Goal: Information Seeking & Learning: Learn about a topic

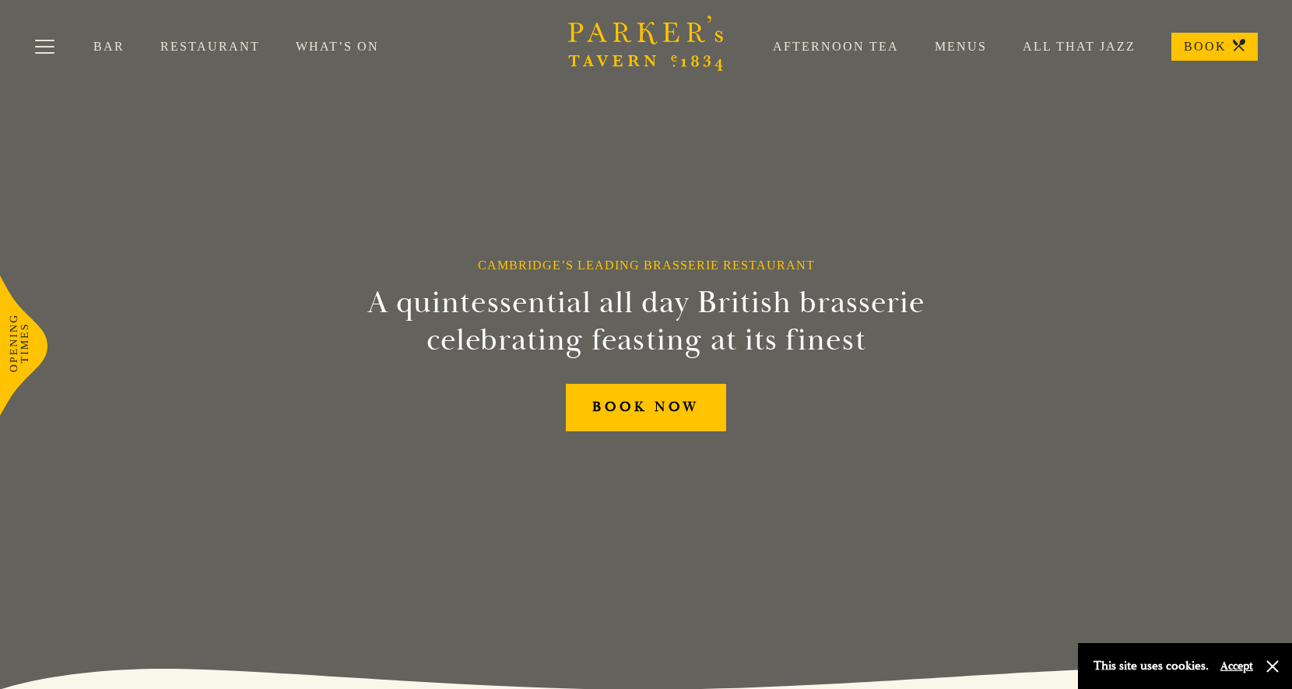
click at [195, 51] on link "Restaurant" at bounding box center [227, 47] width 135 height 16
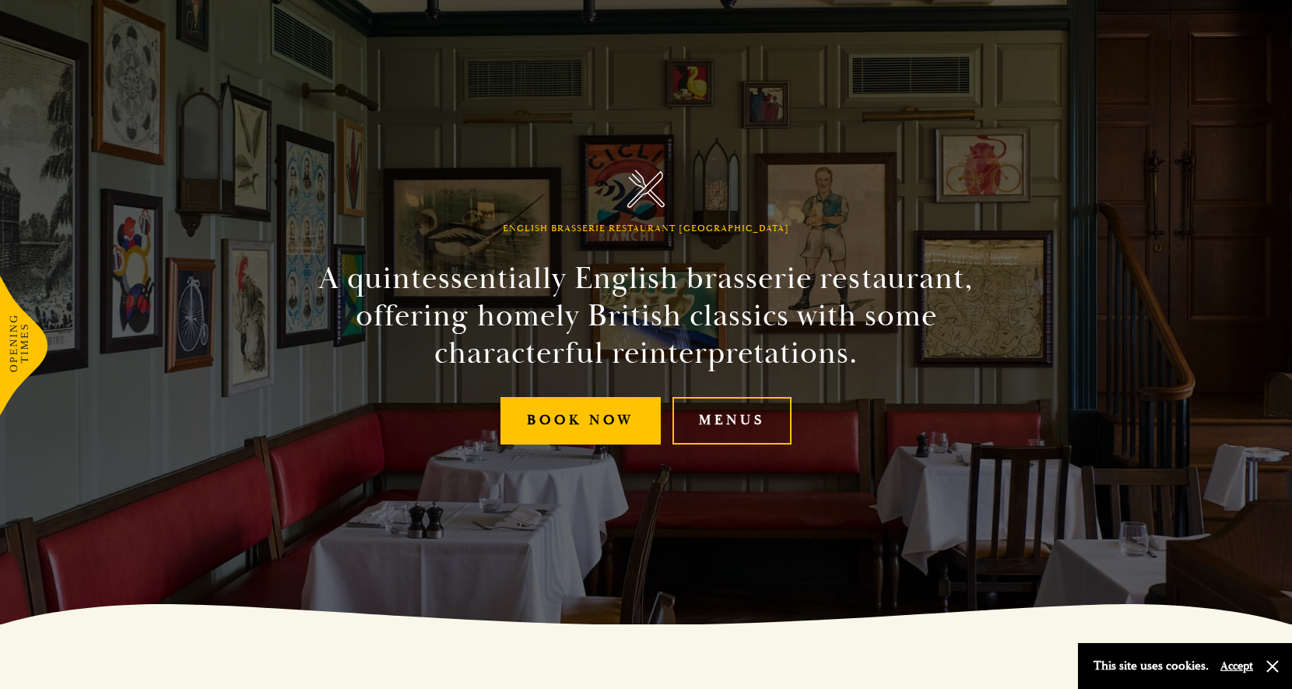
scroll to position [86, 0]
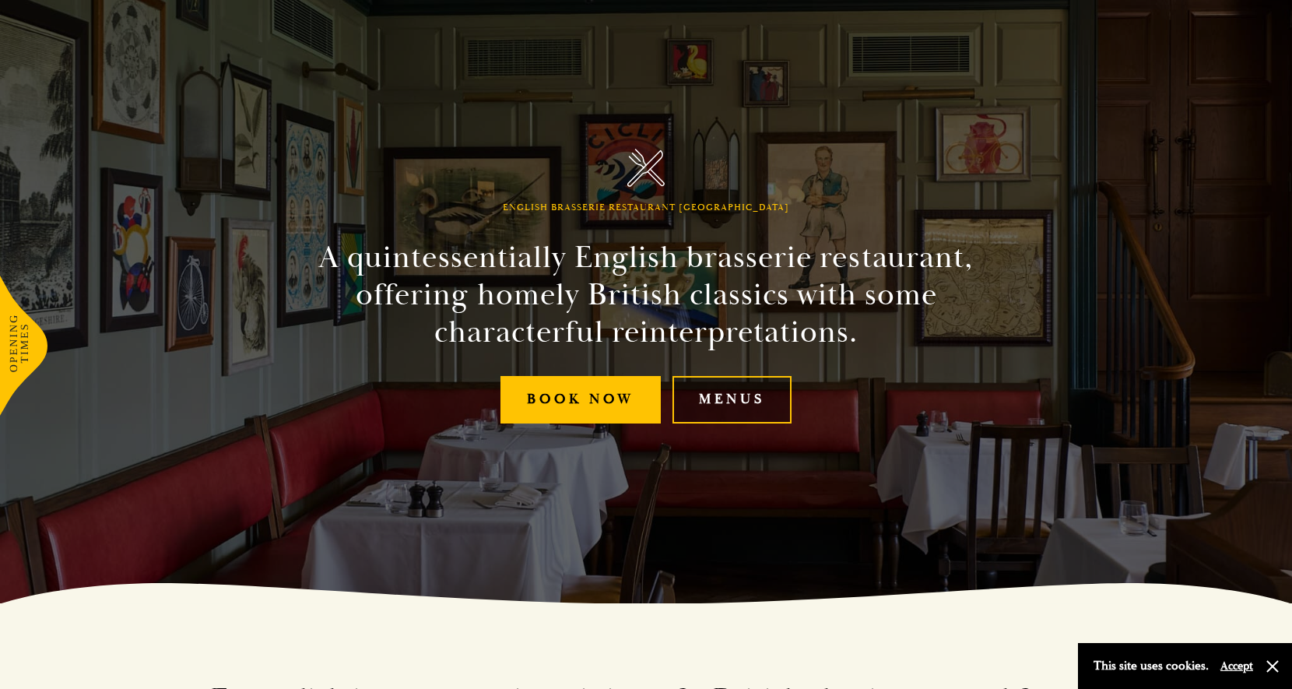
click at [775, 392] on link "Menus" at bounding box center [731, 399] width 119 height 47
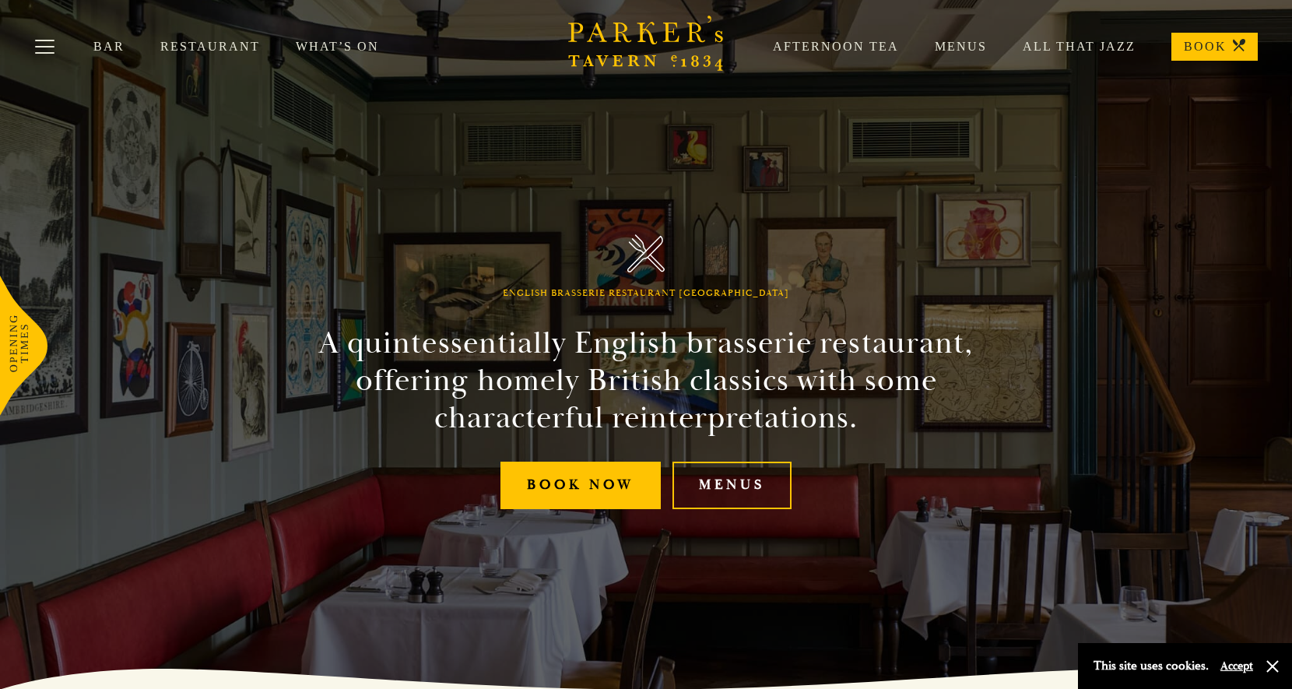
click at [194, 46] on link "Restaurant" at bounding box center [227, 47] width 135 height 16
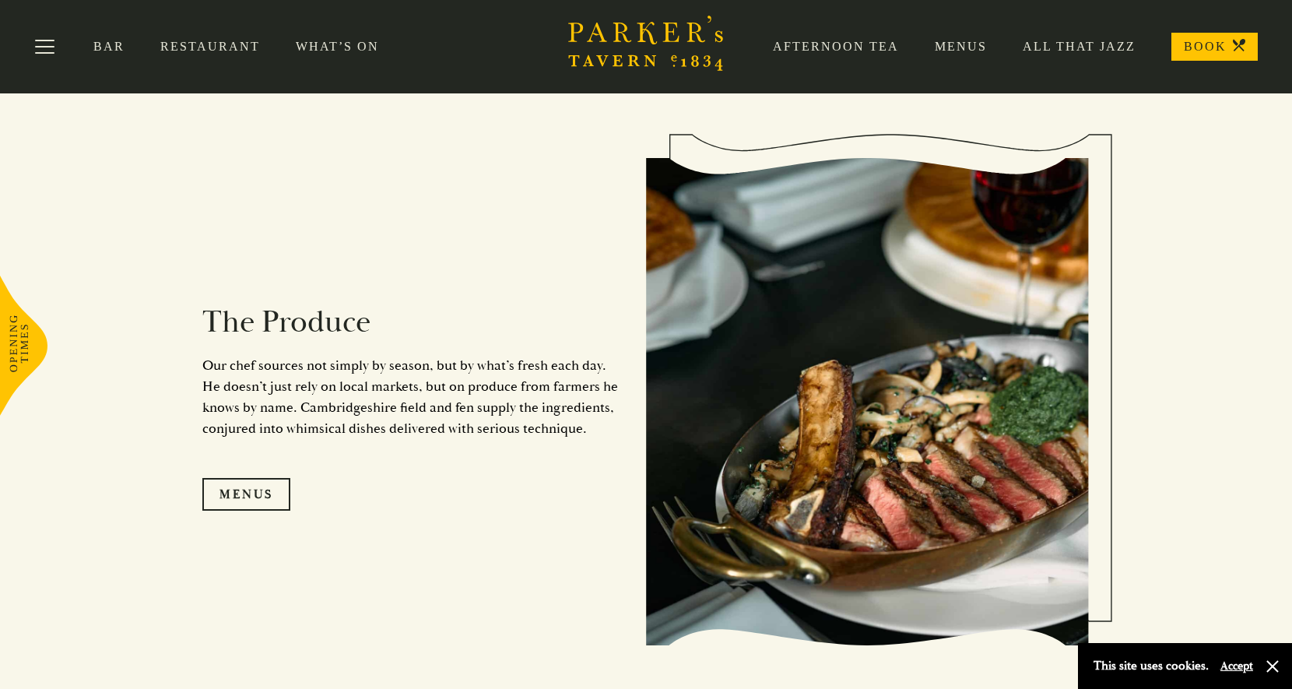
scroll to position [1395, 0]
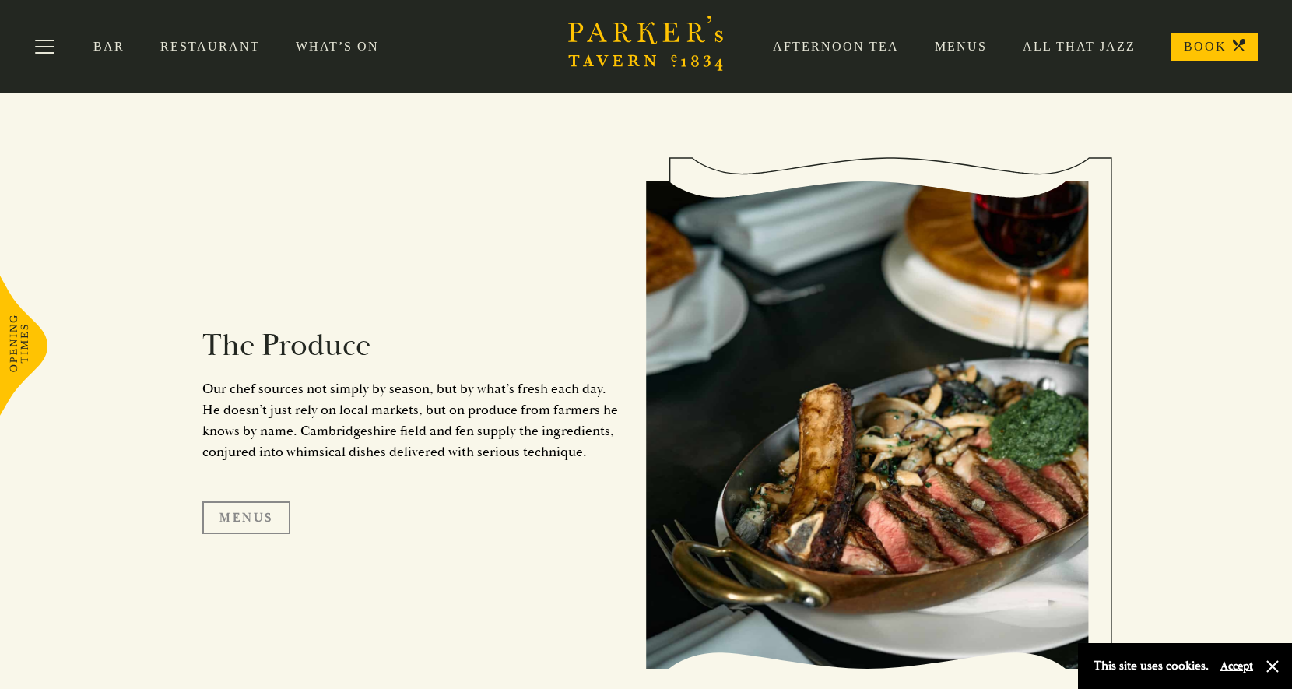
click at [247, 524] on link "Menus" at bounding box center [246, 517] width 88 height 33
click at [965, 47] on link "Menus" at bounding box center [943, 47] width 88 height 16
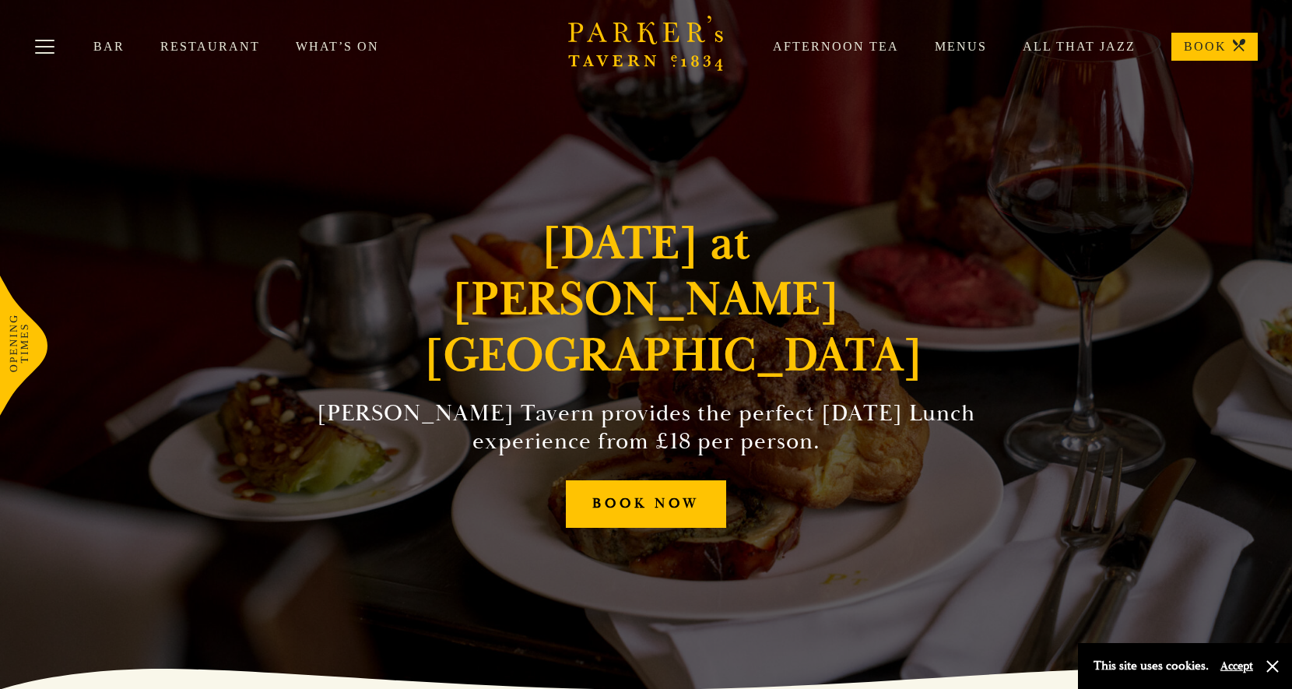
scroll to position [1, 0]
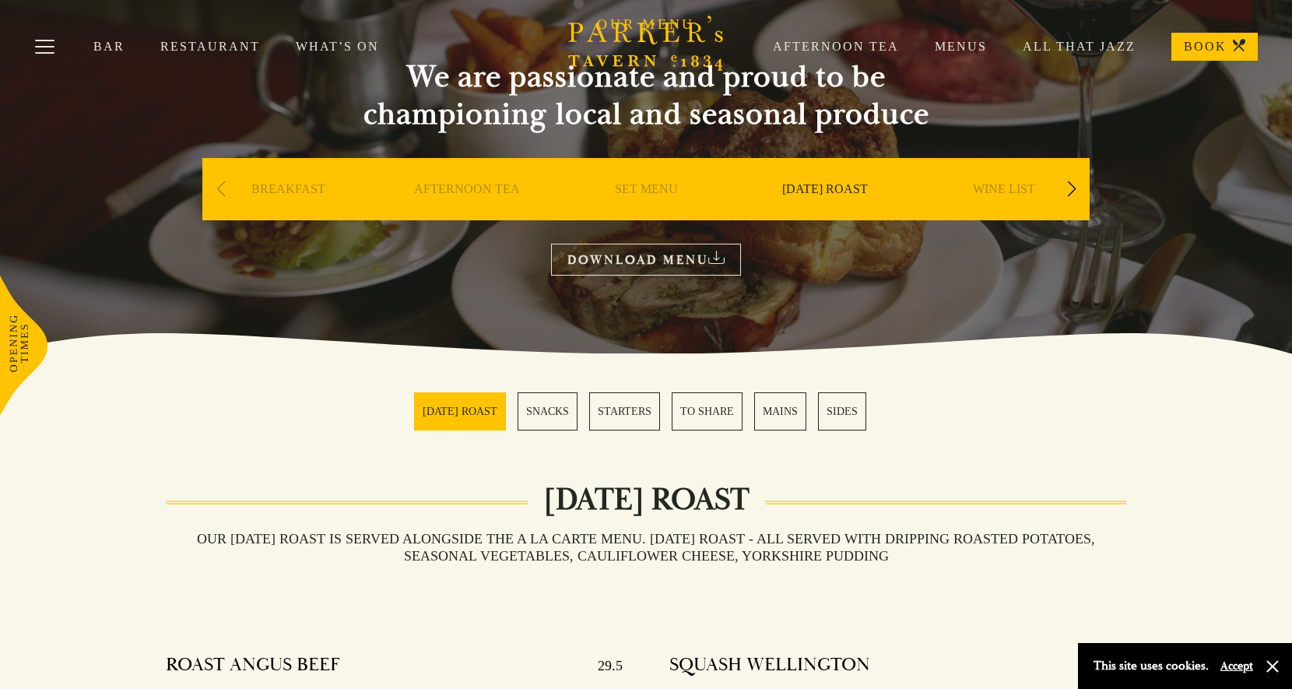
scroll to position [112, 0]
